Goal: Information Seeking & Learning: Learn about a topic

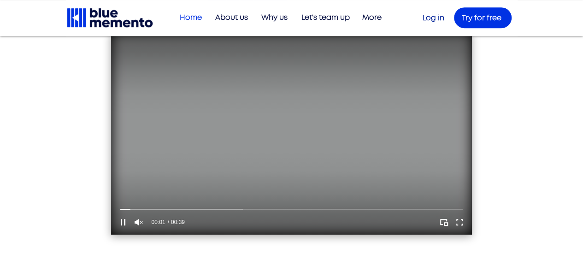
scroll to position [237, 0]
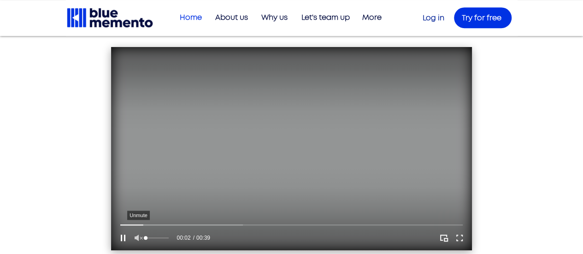
click at [137, 235] on icon "Unmute" at bounding box center [139, 238] width 8 height 6
click at [143, 238] on icon "Mute" at bounding box center [139, 238] width 9 height 6
click at [152, 238] on div "Volume control" at bounding box center [157, 238] width 23 height 12
drag, startPoint x: 152, startPoint y: 238, endPoint x: 146, endPoint y: 238, distance: 6.0
click at [146, 238] on div "Volume control" at bounding box center [157, 238] width 23 height 12
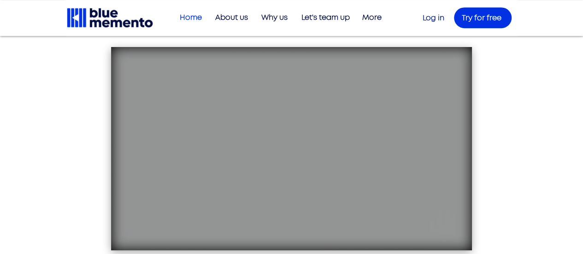
click at [47, 145] on div "main content" at bounding box center [291, 32] width 583 height 467
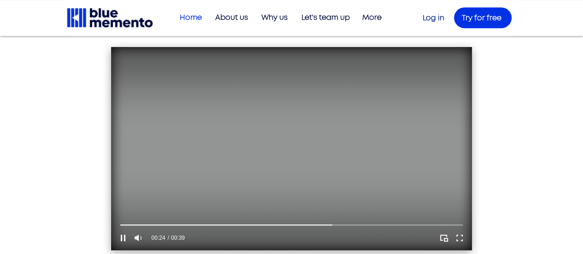
scroll to position [250, 0]
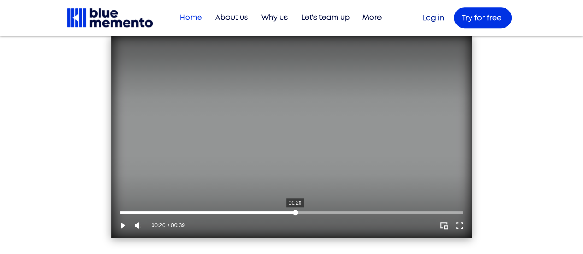
click at [295, 211] on div "Your Video Title Video Player" at bounding box center [291, 212] width 342 height 3
click at [301, 214] on div "Your Video Title Video Player" at bounding box center [291, 212] width 342 height 3
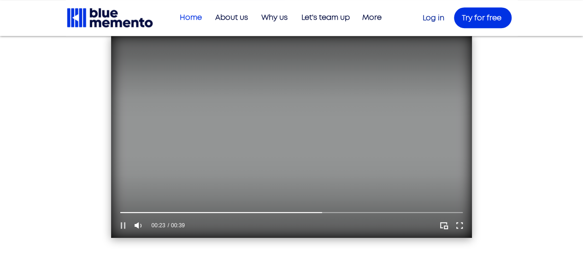
click at [124, 227] on icon "Pause" at bounding box center [123, 225] width 5 height 6
click at [124, 227] on icon "Play" at bounding box center [123, 225] width 12 height 12
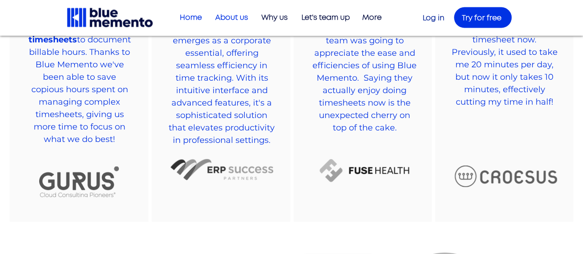
scroll to position [986, 0]
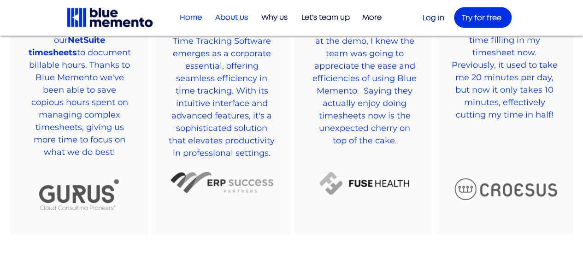
click at [233, 15] on p "About us" at bounding box center [232, 17] width 42 height 15
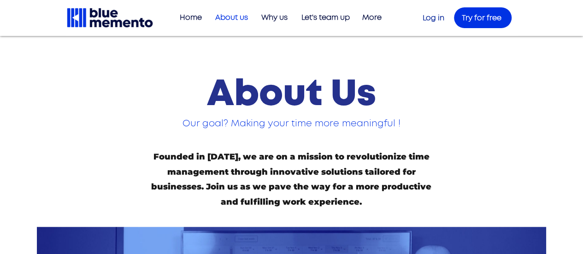
click at [271, 17] on p "Why us" at bounding box center [274, 17] width 35 height 15
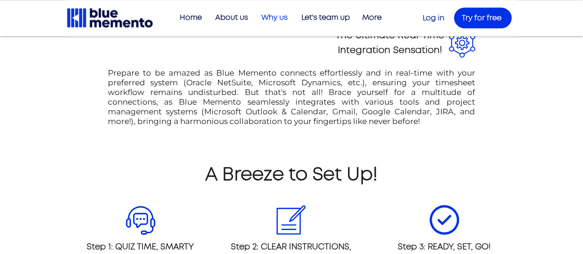
scroll to position [717, 0]
